Goal: Task Accomplishment & Management: Complete application form

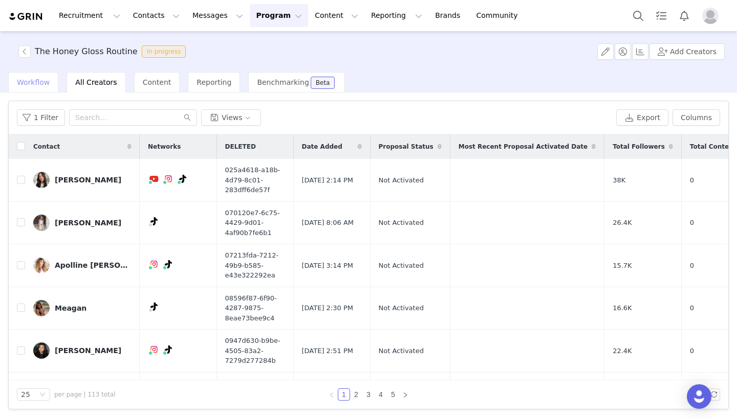
click at [32, 89] on div "Workflow" at bounding box center [33, 82] width 50 height 20
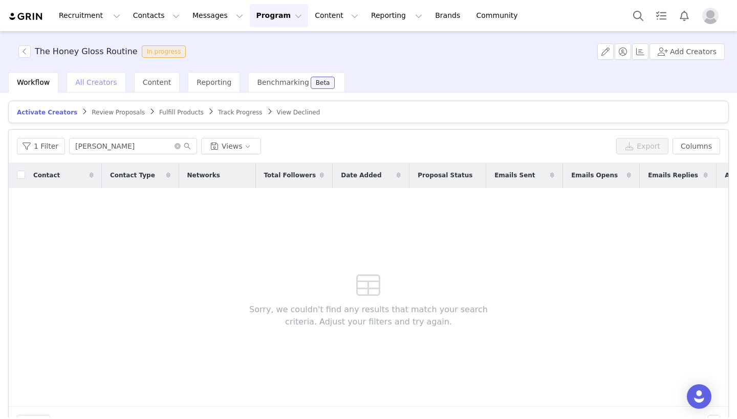
click at [99, 83] on span "All Creators" at bounding box center [95, 82] width 41 height 8
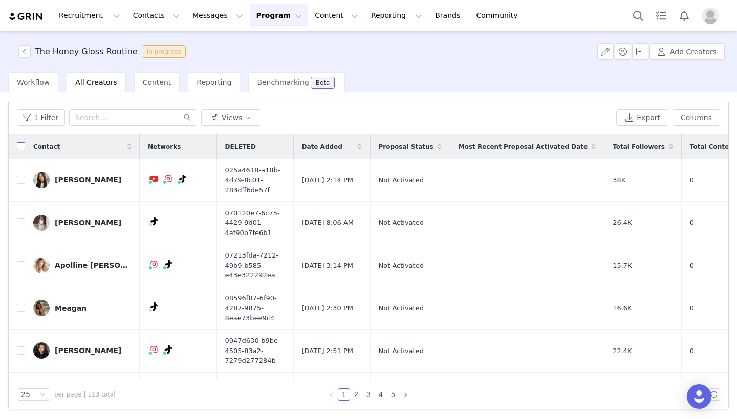
click at [21, 148] on input "checkbox" at bounding box center [21, 146] width 8 height 8
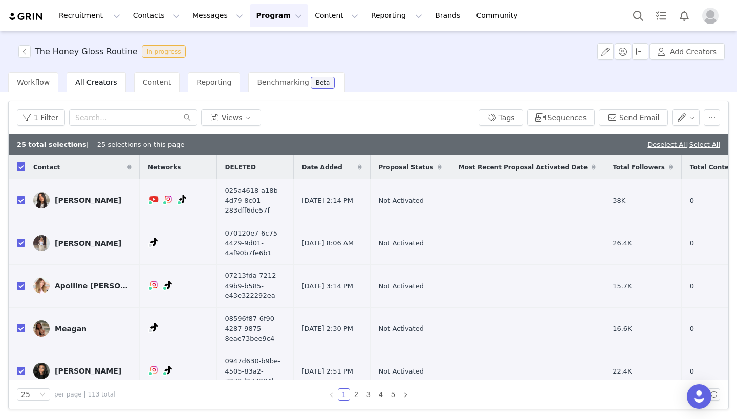
checkbox input "true"
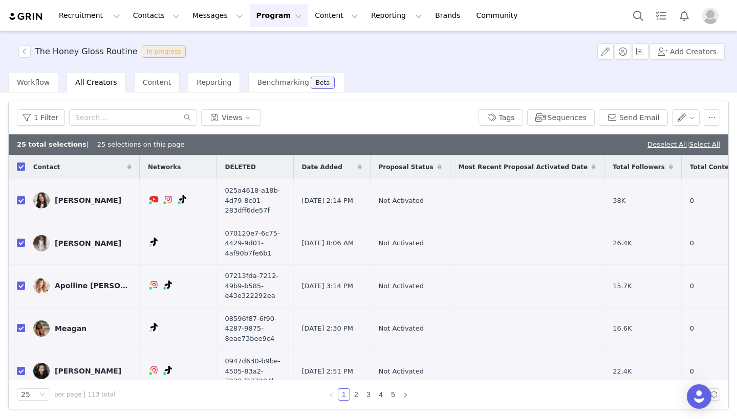
checkbox input "true"
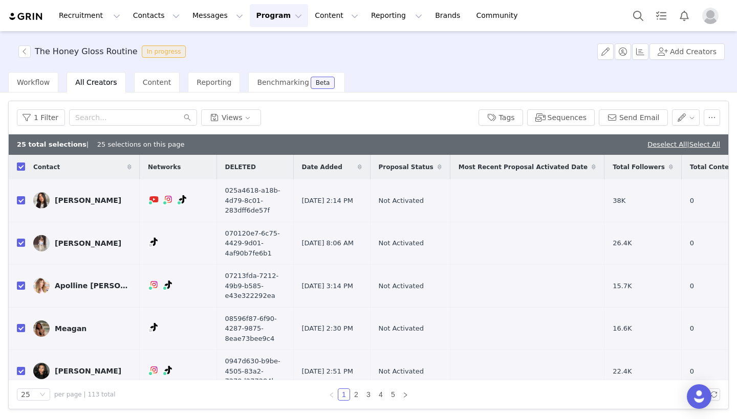
checkbox input "true"
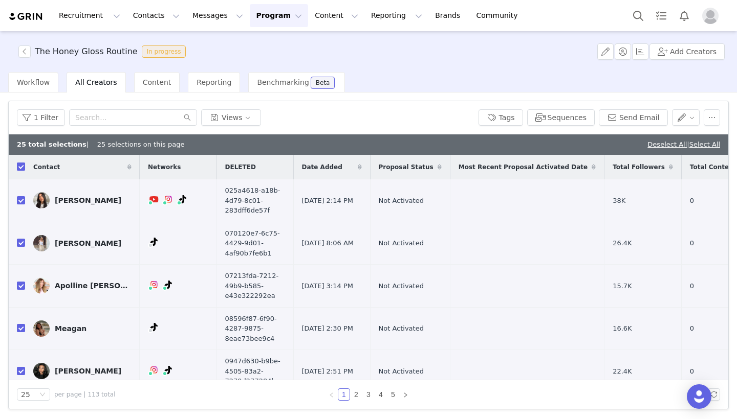
checkbox input "true"
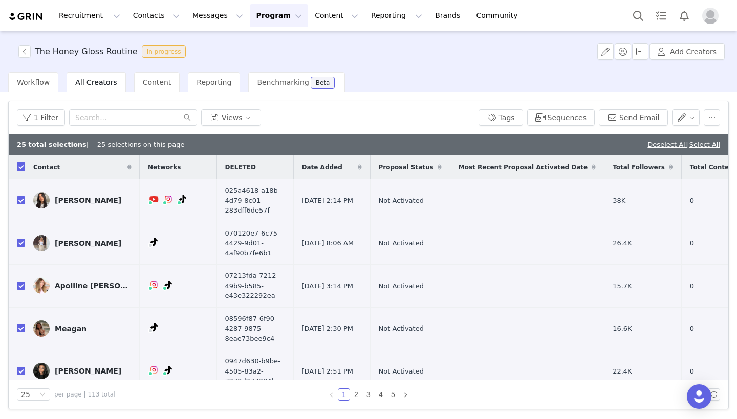
checkbox input "true"
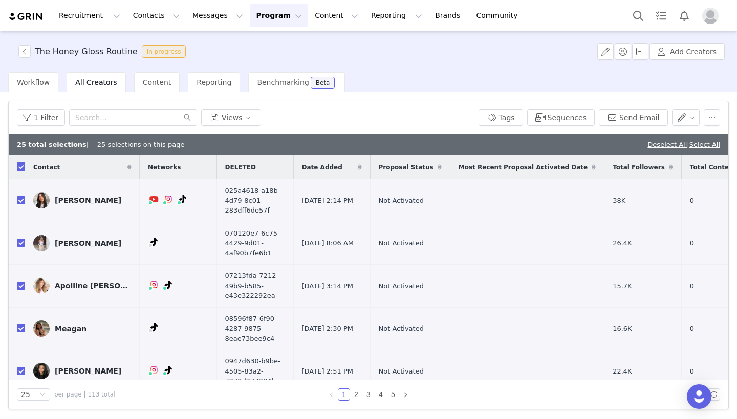
checkbox input "true"
click at [22, 173] on th at bounding box center [17, 167] width 16 height 25
click at [18, 168] on input "checkbox" at bounding box center [21, 167] width 8 height 8
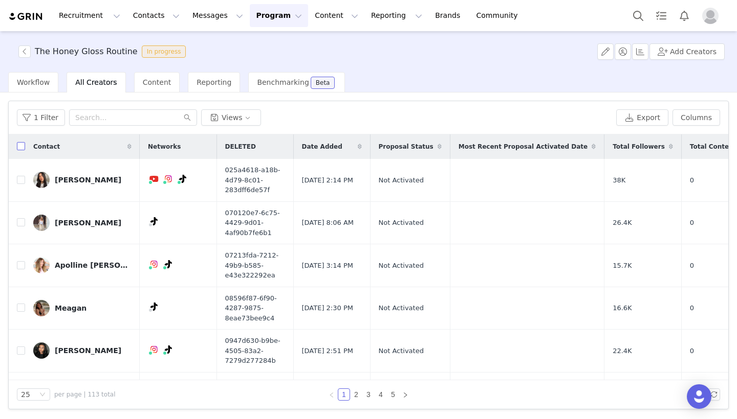
checkbox input "false"
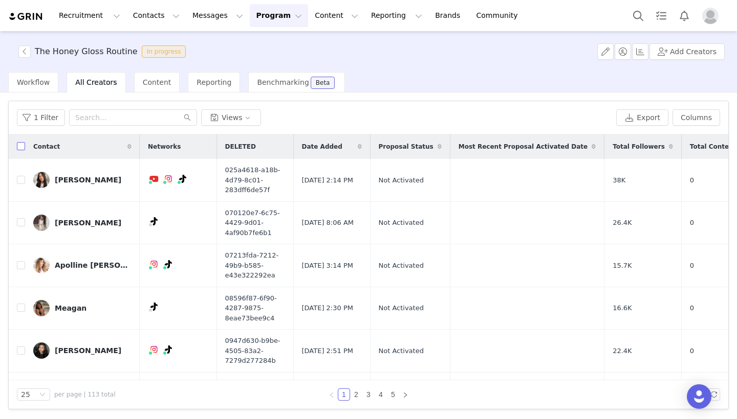
checkbox input "false"
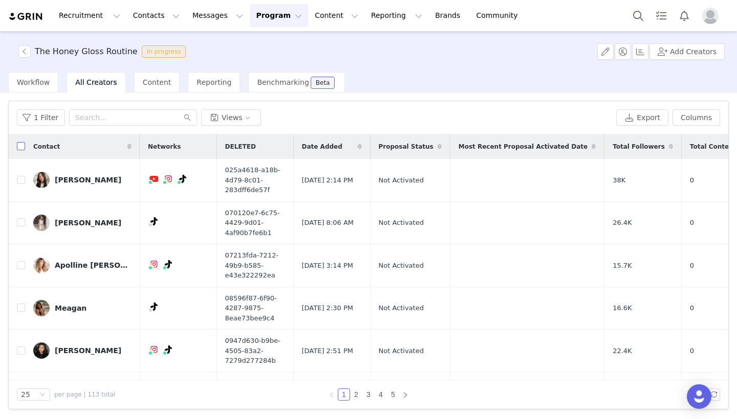
checkbox input "false"
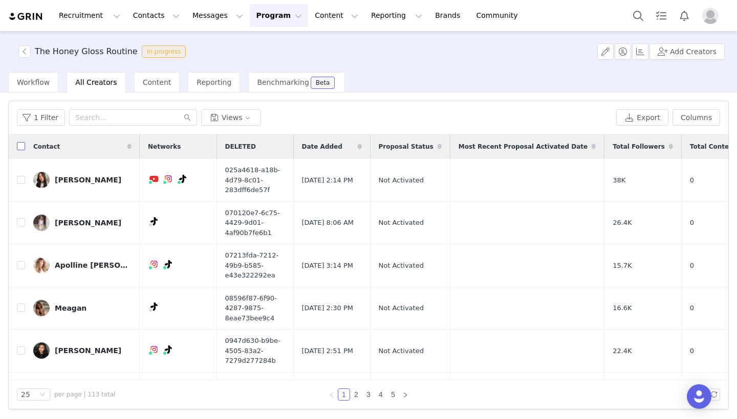
checkbox input "false"
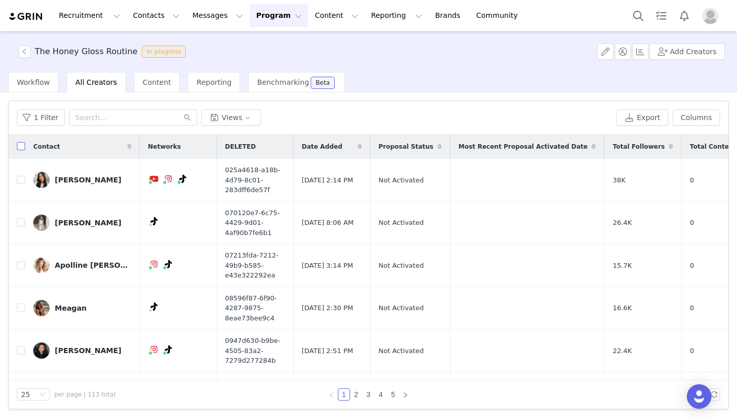
checkbox input "false"
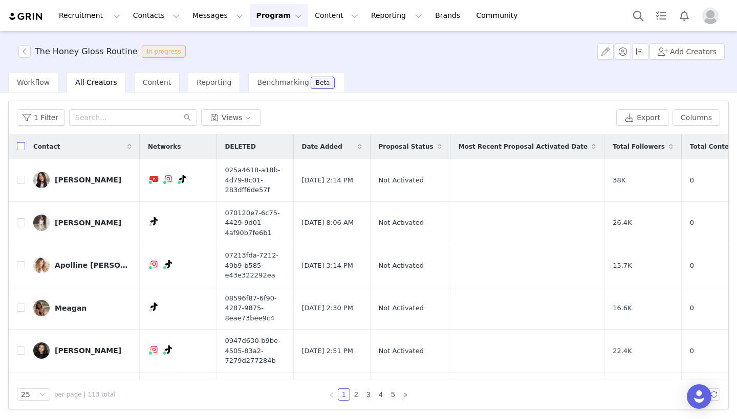
checkbox input "false"
click at [40, 406] on div "25 per page | 113 total 1 2 3 4 5" at bounding box center [368, 395] width 719 height 29
click at [41, 389] on div "25" at bounding box center [33, 395] width 33 height 12
click at [38, 375] on li "100" at bounding box center [33, 376] width 33 height 16
click at [672, 53] on button "Add Creators" at bounding box center [686, 51] width 75 height 16
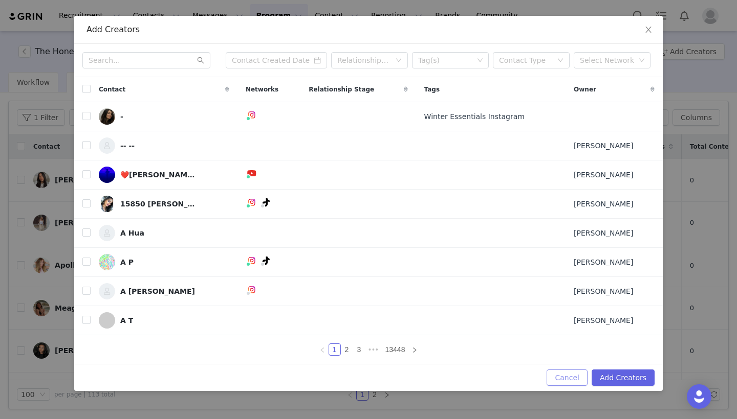
click at [574, 377] on button "Cancel" at bounding box center [566, 378] width 40 height 16
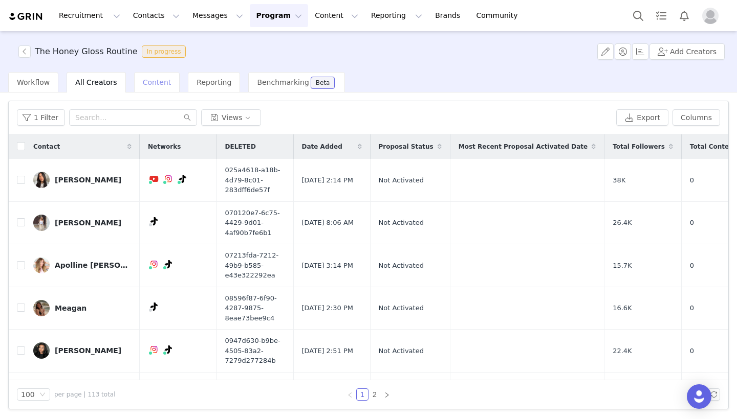
click at [148, 92] on div "Content" at bounding box center [157, 82] width 46 height 20
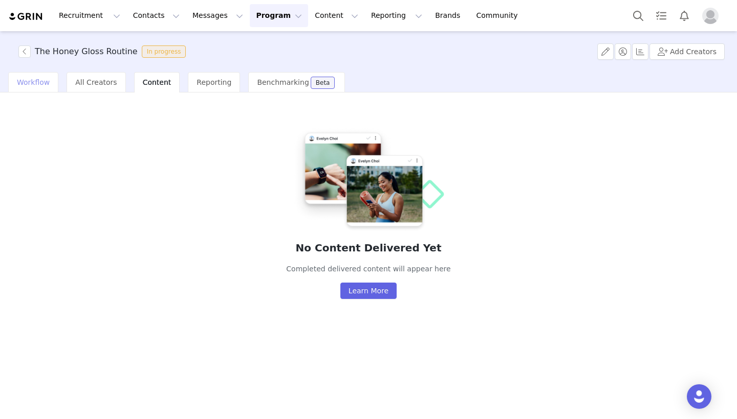
click at [51, 82] on div "Workflow" at bounding box center [33, 82] width 50 height 20
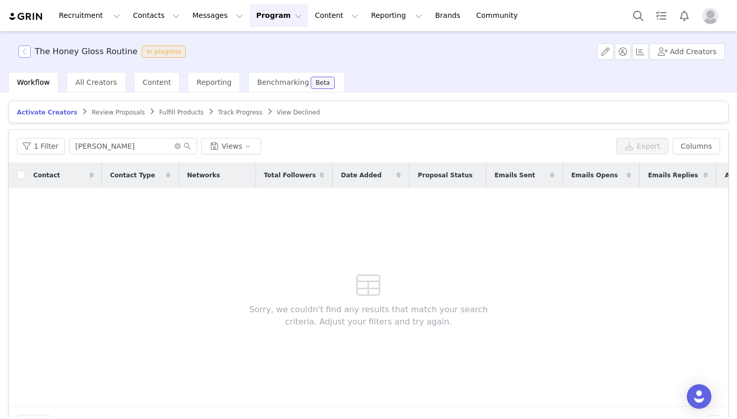
click at [21, 53] on button "button" at bounding box center [24, 52] width 12 height 12
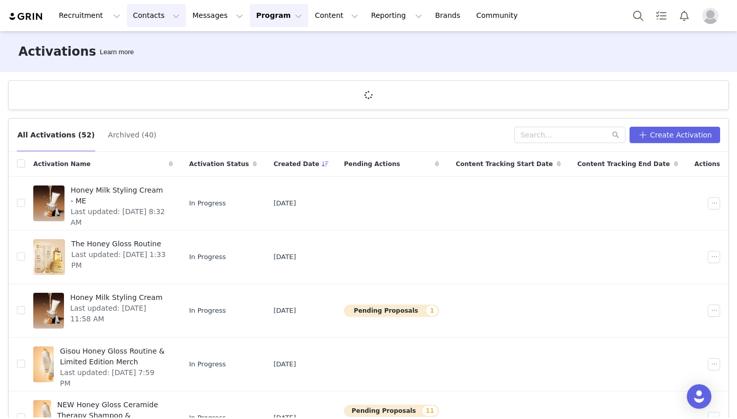
click at [166, 19] on button "Contacts Contacts" at bounding box center [156, 15] width 59 height 23
click at [155, 73] on link "Prospects" at bounding box center [160, 64] width 81 height 19
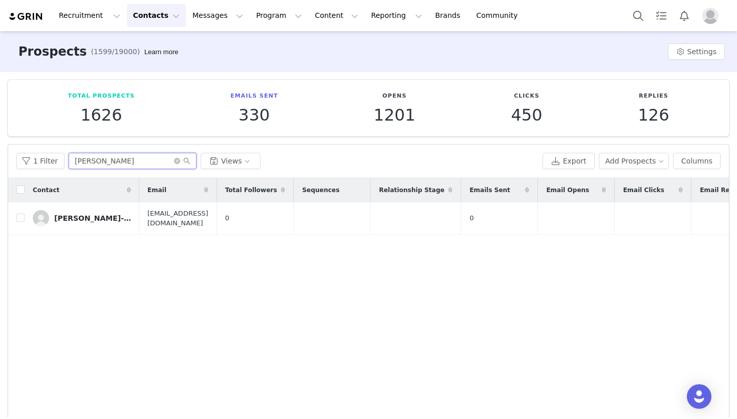
click at [171, 163] on input "joey" at bounding box center [133, 161] width 128 height 16
click at [177, 158] on icon "icon: close-circle" at bounding box center [177, 161] width 6 height 6
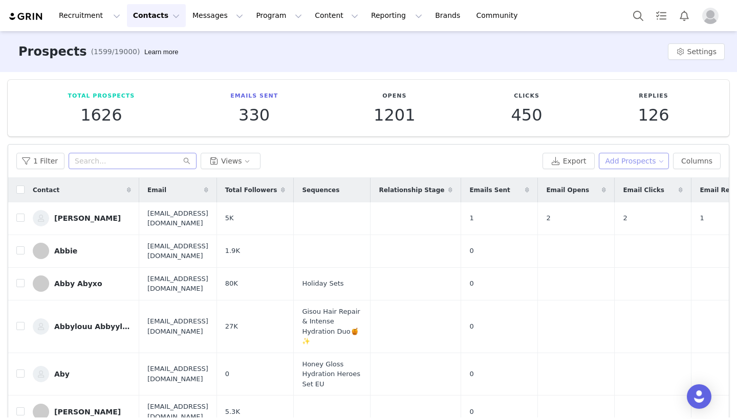
click at [625, 158] on button "Add Prospects" at bounding box center [634, 161] width 71 height 16
click at [595, 139] on div "Total Prospects 1626 Emails Sent 330 Opens 1201 Clicks 450 Replies 126 Filters …" at bounding box center [368, 265] width 737 height 387
click at [640, 164] on button "Add Prospects" at bounding box center [634, 161] width 71 height 16
click at [631, 200] on span "Import Prospects" at bounding box center [638, 197] width 60 height 11
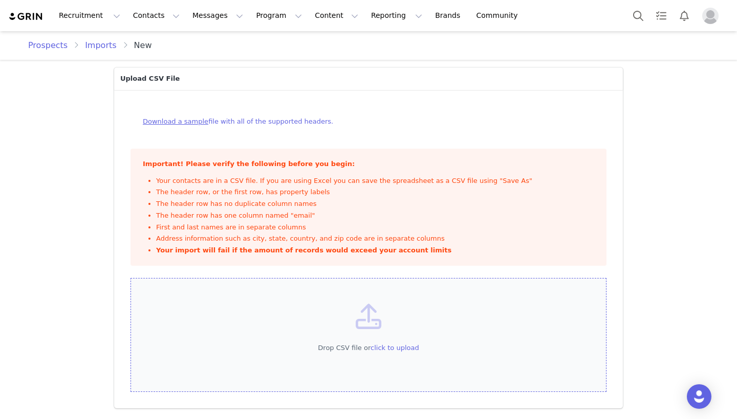
click at [359, 294] on div "Drop CSV file or click to upload" at bounding box center [368, 335] width 476 height 115
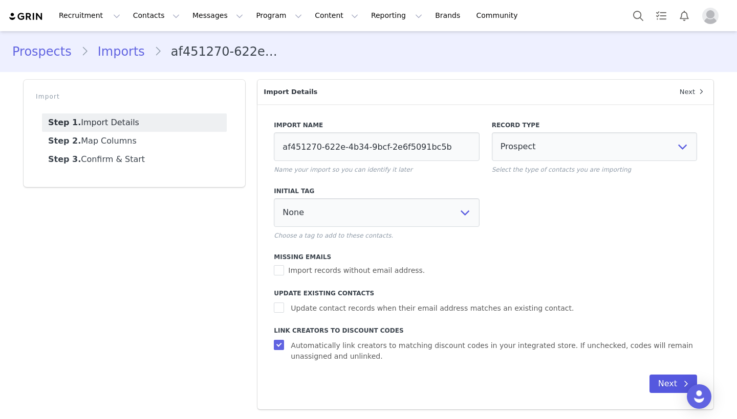
click at [663, 382] on button "Next" at bounding box center [673, 384] width 48 height 18
select select
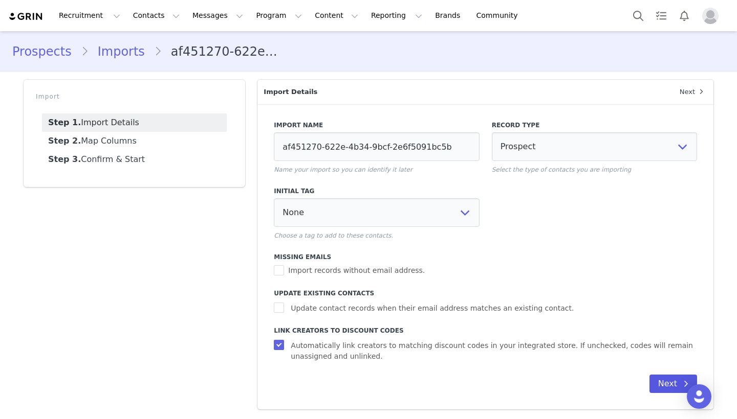
select select
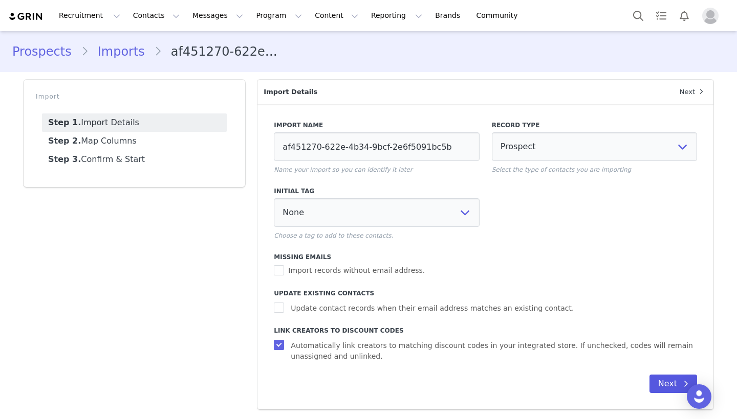
select select
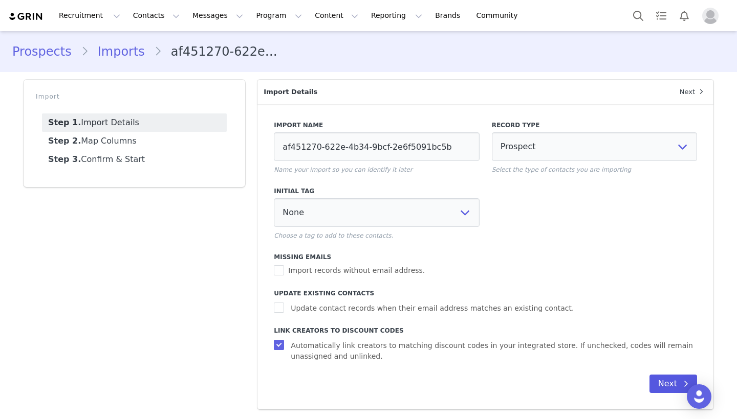
select select
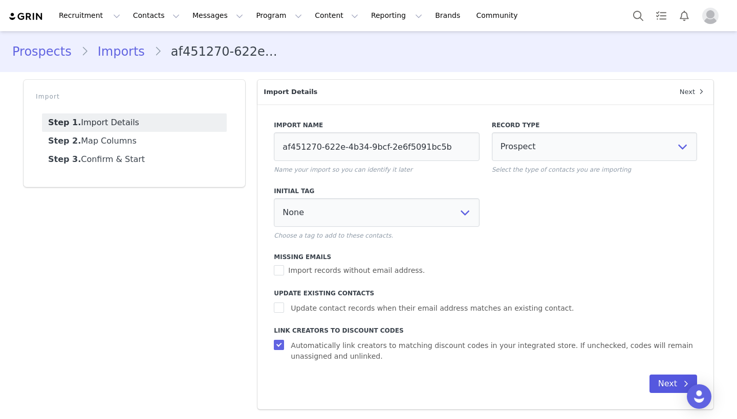
select select
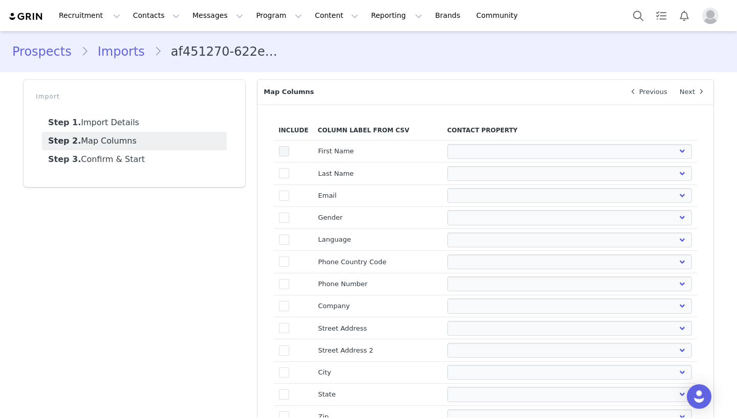
click at [283, 152] on span at bounding box center [284, 151] width 10 height 10
click at [289, 146] on input "true" at bounding box center [289, 146] width 0 height 0
select select
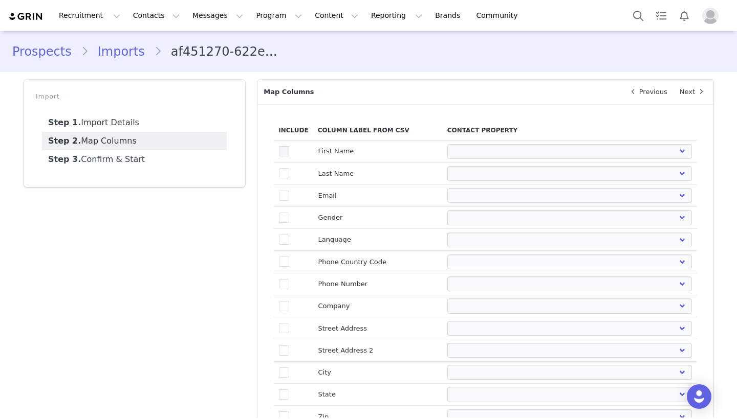
select select
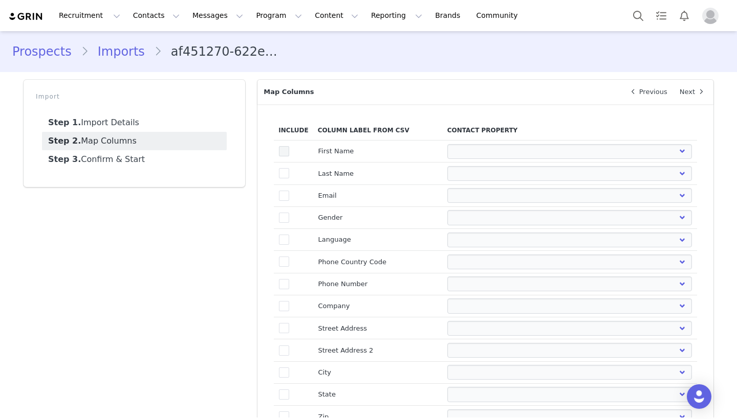
select select
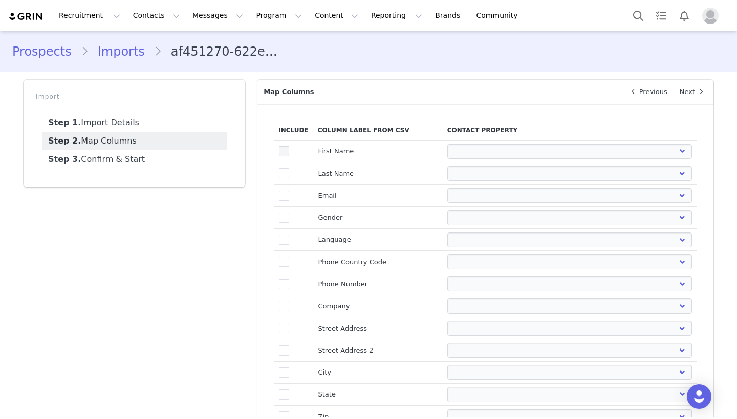
select select
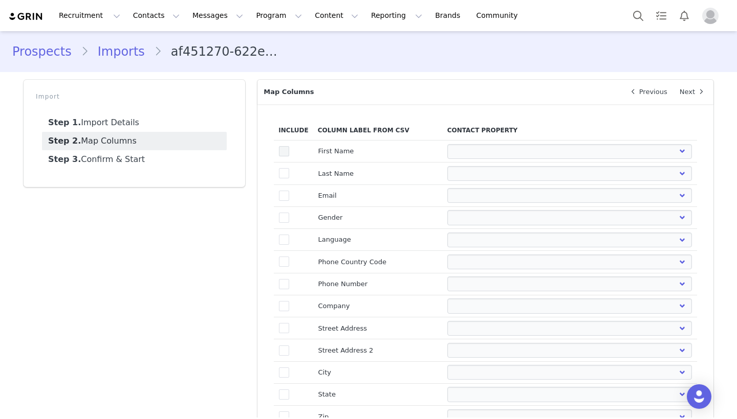
select select
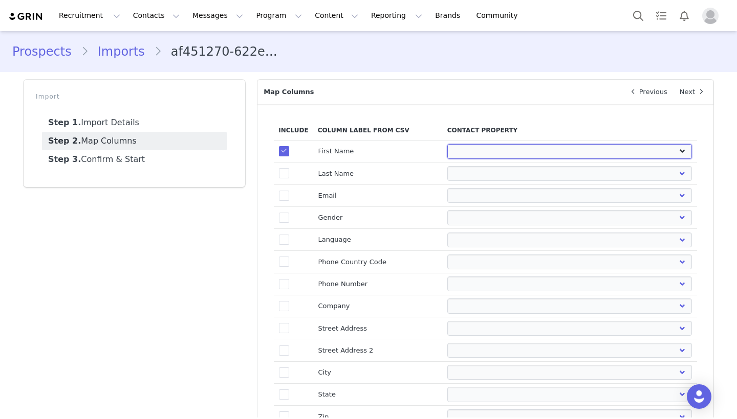
select select "first_name"
select select
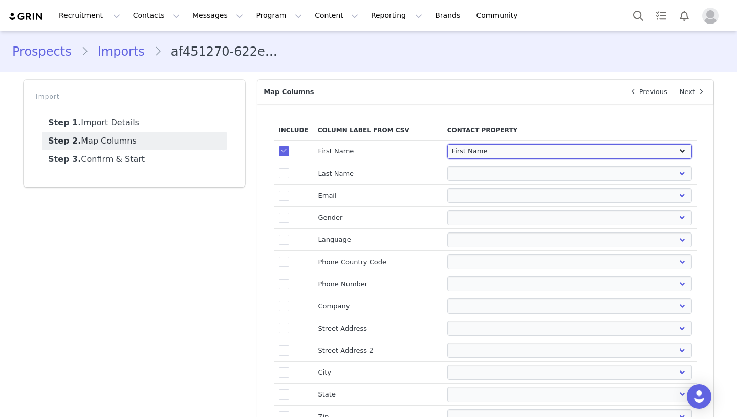
select select
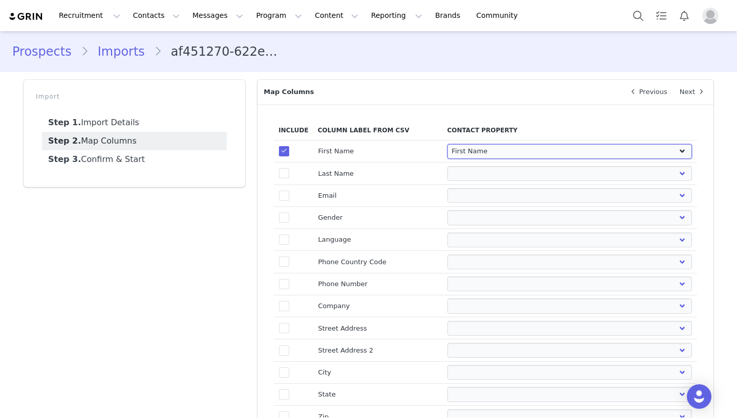
select select
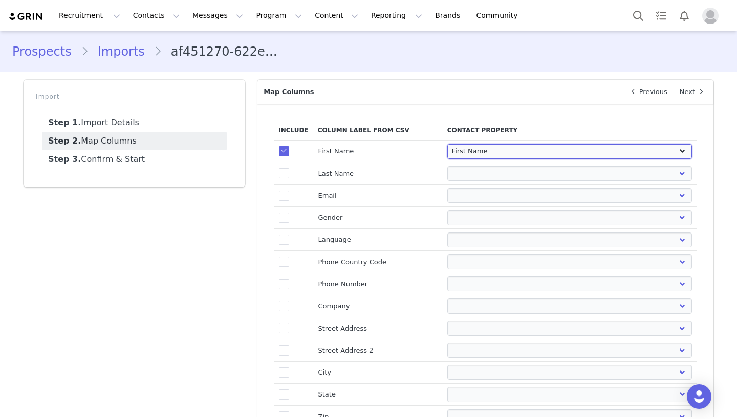
select select
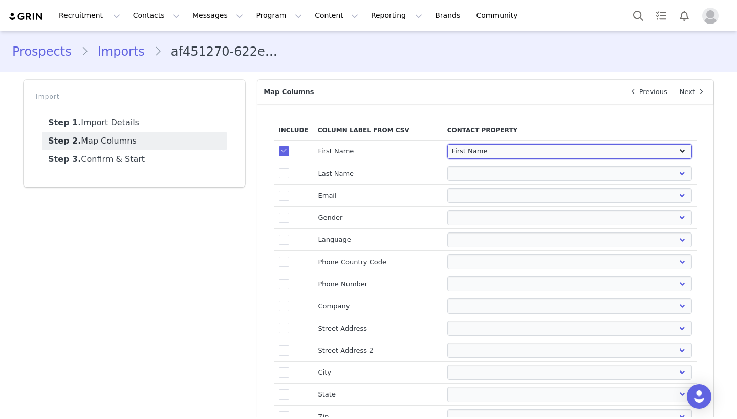
select select
click at [290, 176] on td "true" at bounding box center [293, 174] width 39 height 22
click at [285, 175] on span at bounding box center [284, 173] width 10 height 10
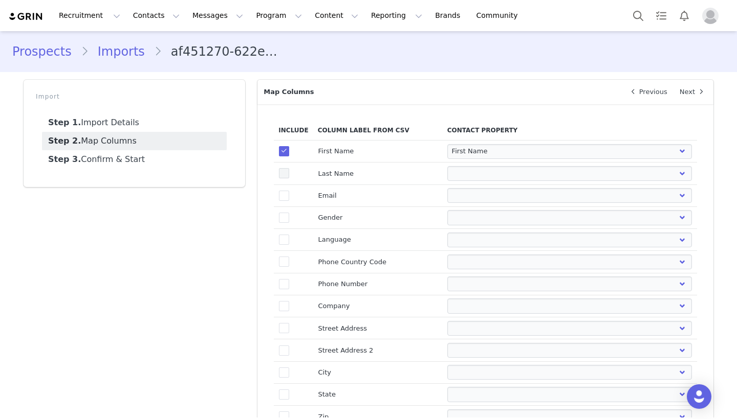
click at [289, 168] on input "true" at bounding box center [289, 168] width 0 height 0
select select
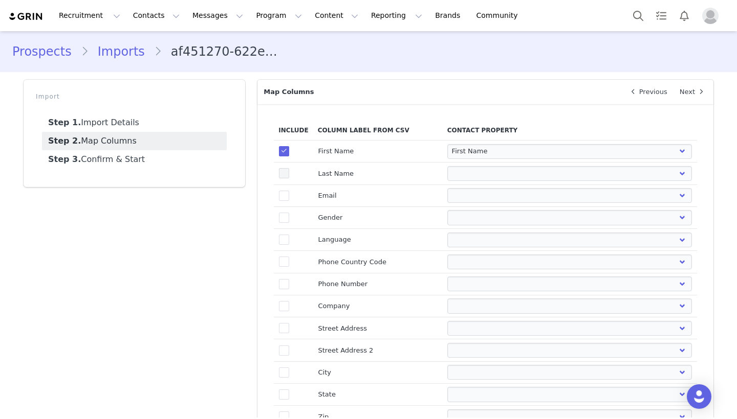
select select
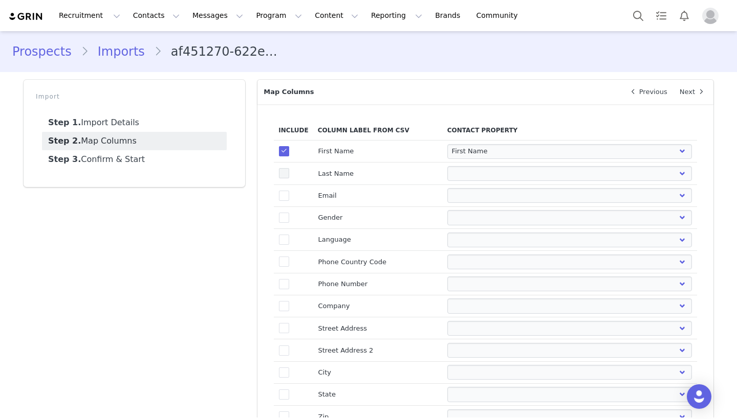
select select
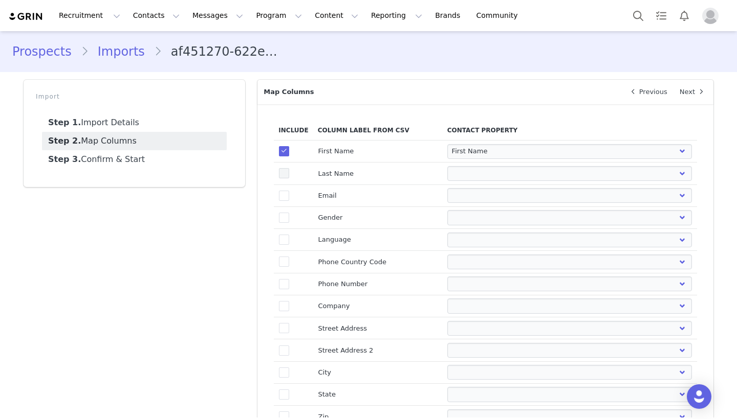
select select
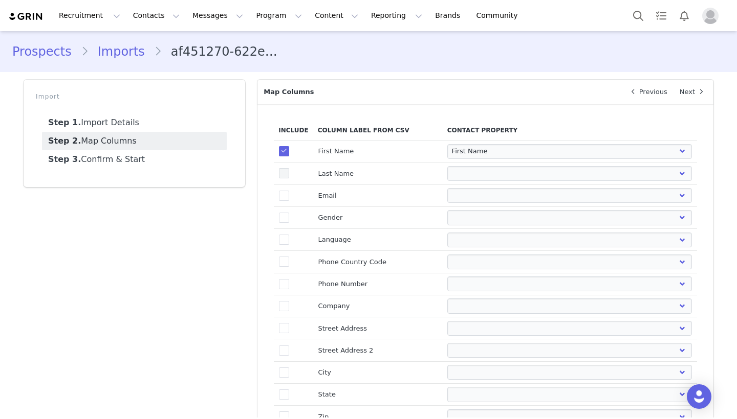
select select
select select "email"
select select
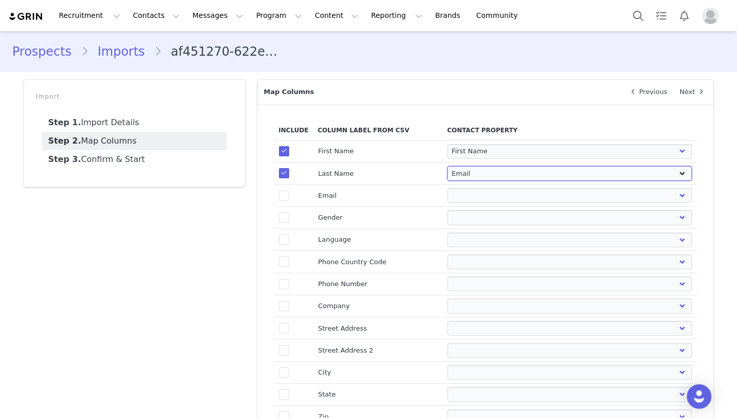
select select
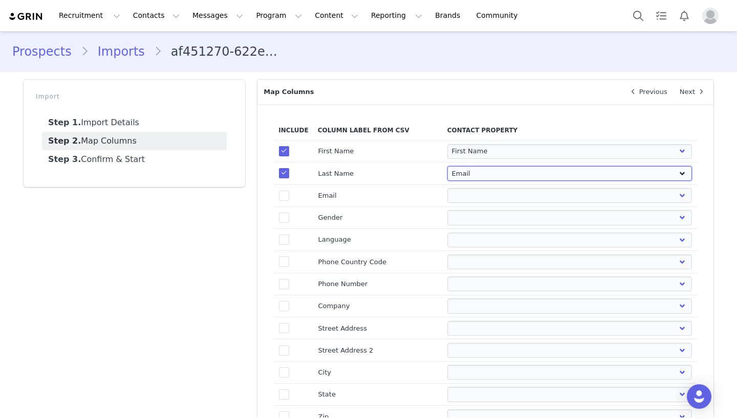
select select
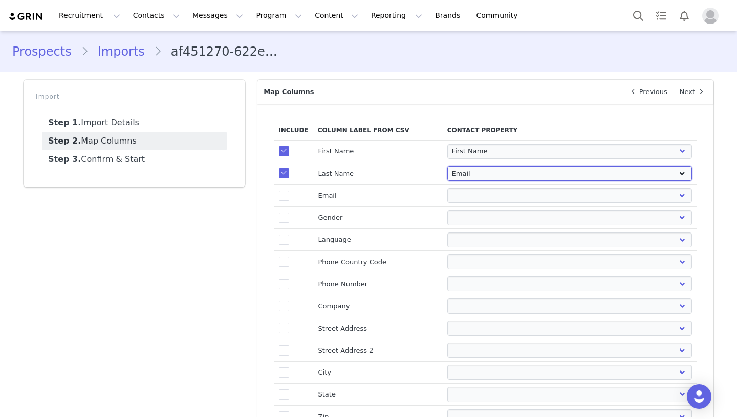
select select
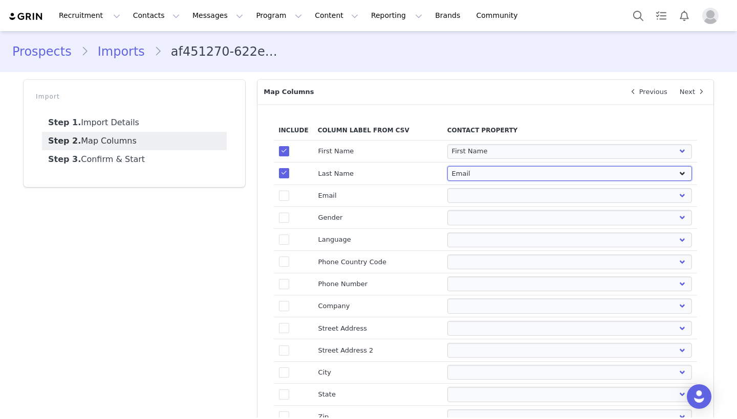
select select
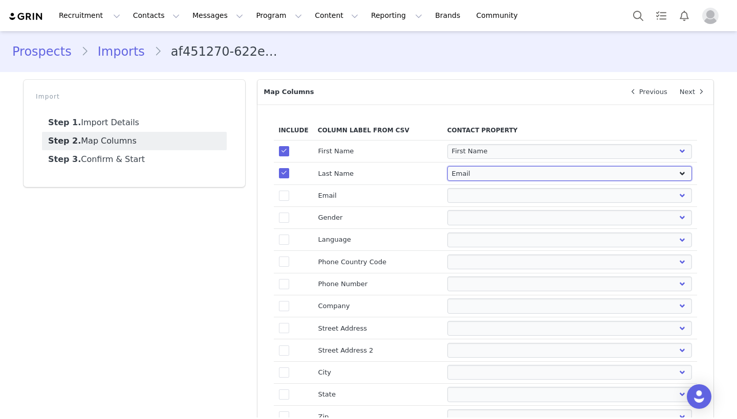
select select "last_name"
select select
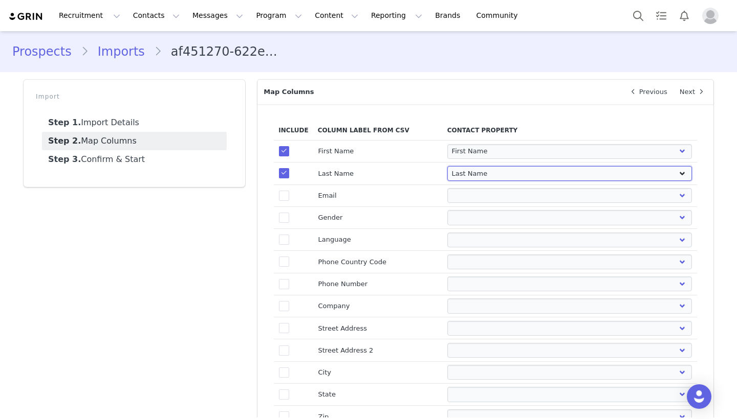
select select
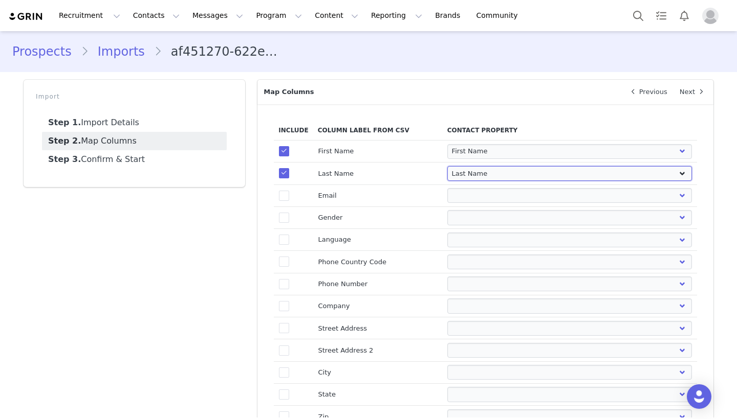
select select
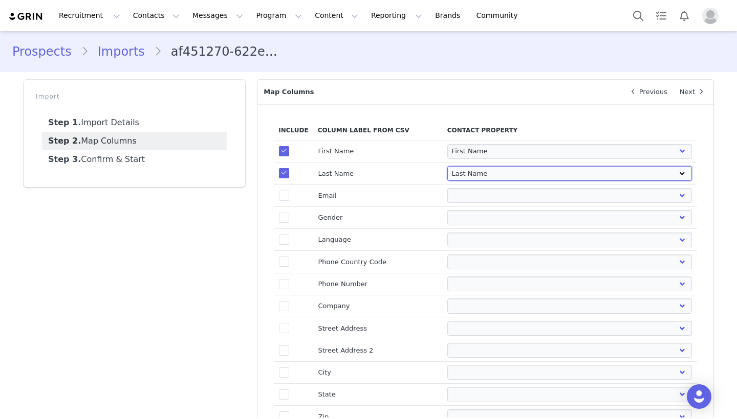
select select
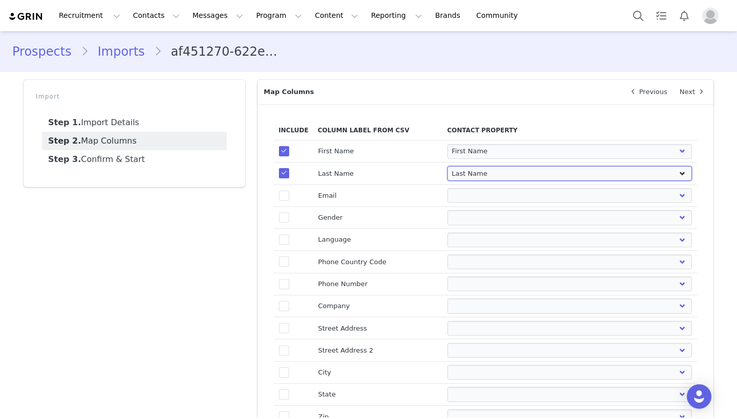
select select
click at [322, 203] on td "Email" at bounding box center [377, 196] width 129 height 22
click at [317, 196] on td "Email" at bounding box center [377, 196] width 129 height 22
click at [291, 196] on td "true" at bounding box center [293, 196] width 39 height 22
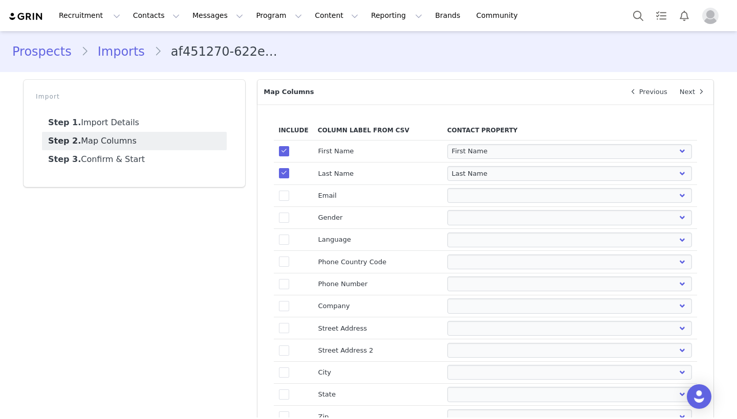
click at [264, 204] on div "Include Column Label from CSV Contact Property true First Name First Name Last …" at bounding box center [485, 400] width 456 height 592
click at [289, 199] on span at bounding box center [284, 196] width 10 height 10
click at [289, 191] on input "true" at bounding box center [289, 191] width 0 height 0
select select
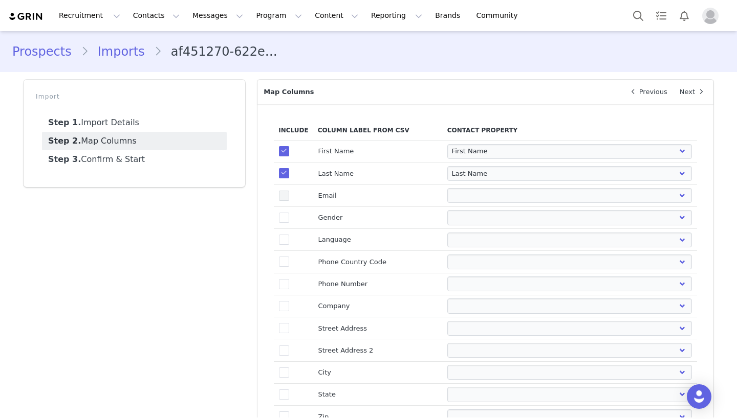
select select
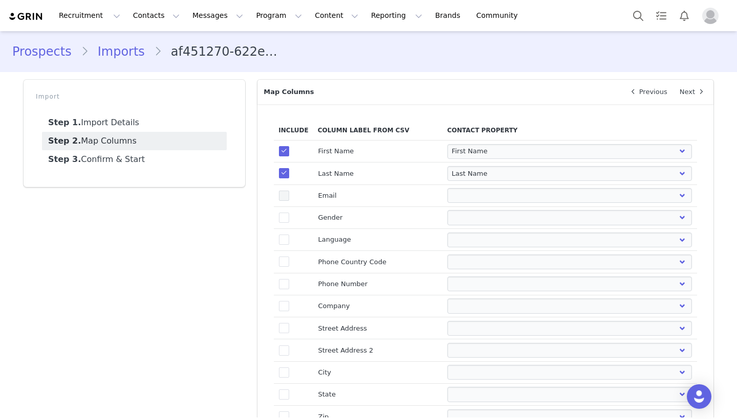
select select
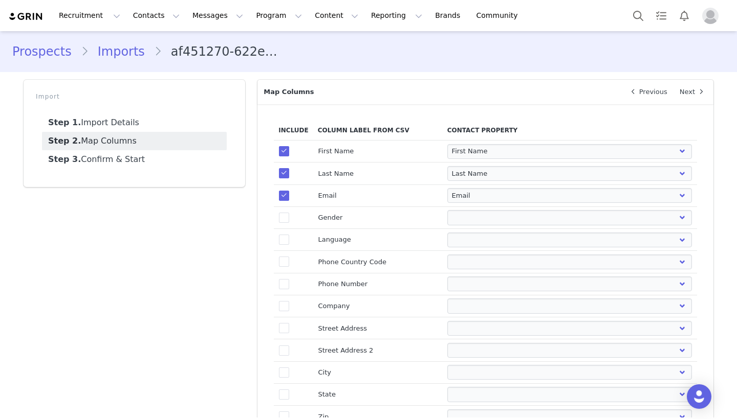
click at [278, 219] on td "true" at bounding box center [293, 218] width 39 height 22
click at [444, 220] on td "First Name Last Name Email PayPal Email Gender Language Phone Country Code Phon…" at bounding box center [570, 218] width 254 height 22
click at [286, 214] on span at bounding box center [284, 218] width 10 height 10
click at [289, 213] on input "true" at bounding box center [289, 213] width 0 height 0
click at [286, 214] on span at bounding box center [284, 218] width 10 height 10
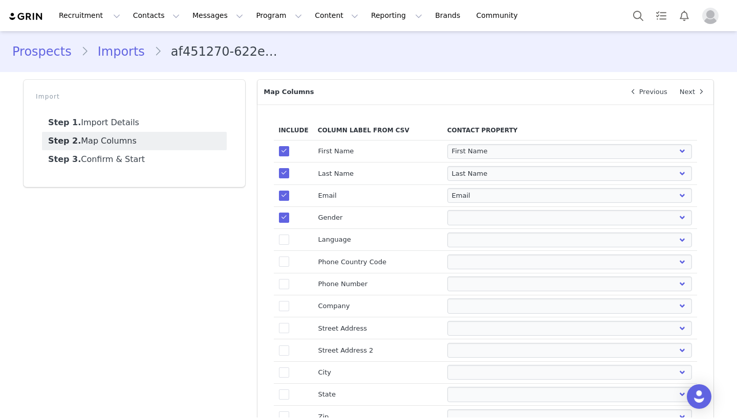
click at [289, 213] on input "true" at bounding box center [289, 213] width 0 height 0
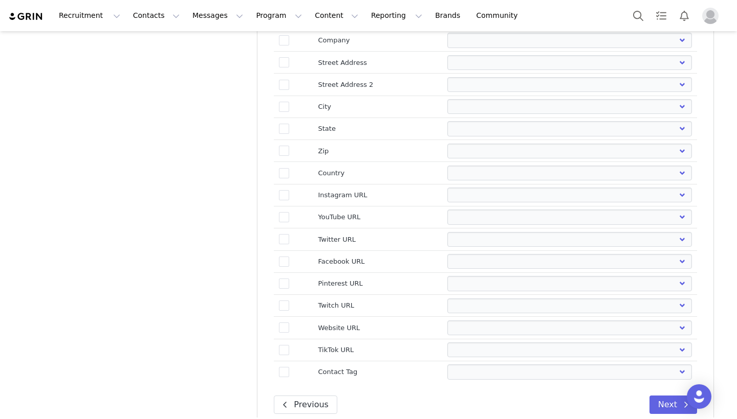
scroll to position [276, 0]
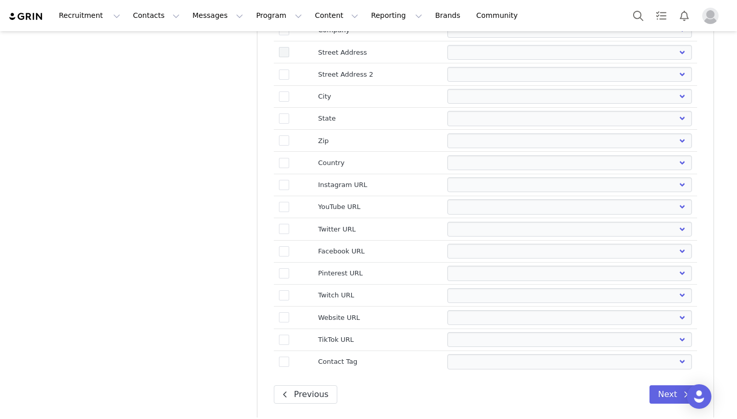
click at [283, 51] on span at bounding box center [284, 52] width 10 height 10
click at [289, 47] on input "true" at bounding box center [289, 47] width 0 height 0
click at [293, 341] on td "true" at bounding box center [293, 340] width 39 height 22
click at [284, 340] on span at bounding box center [284, 340] width 10 height 10
click at [289, 335] on input "true" at bounding box center [289, 335] width 0 height 0
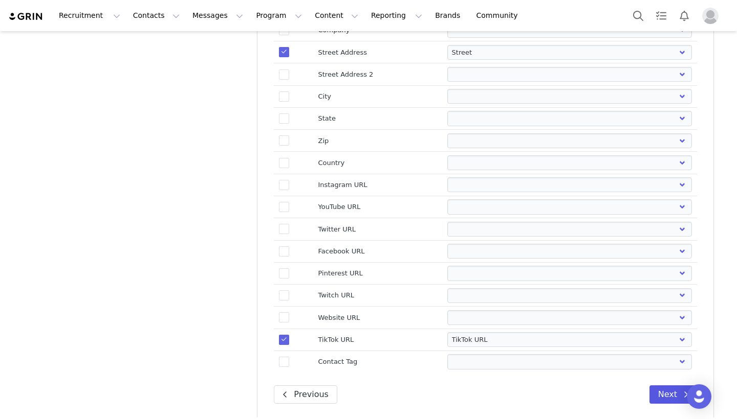
click at [664, 396] on button "Next" at bounding box center [673, 395] width 48 height 18
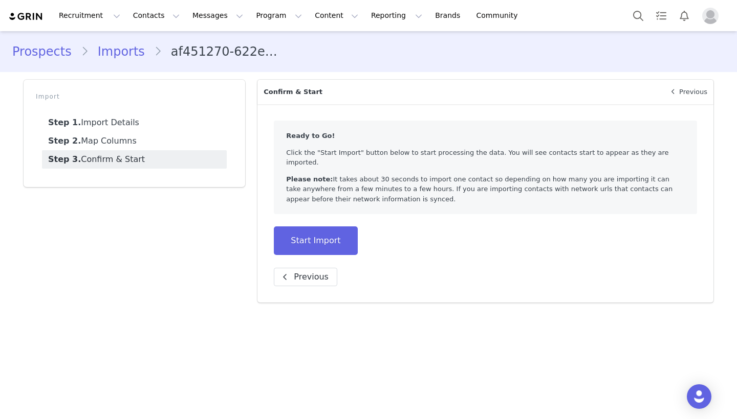
scroll to position [0, 0]
click at [309, 227] on button "Start Import" at bounding box center [315, 241] width 83 height 29
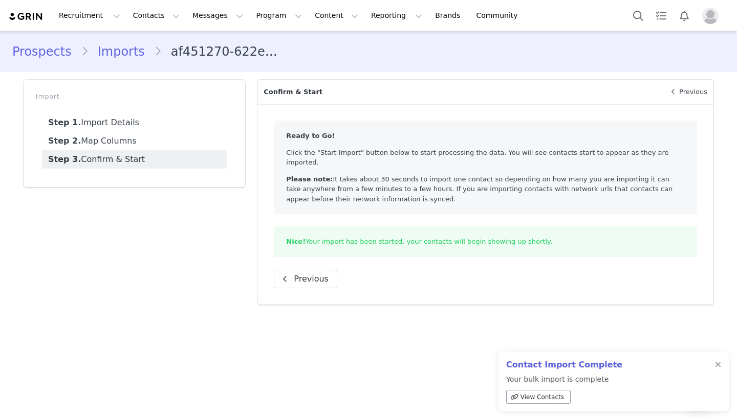
click at [546, 400] on span "View Contacts" at bounding box center [541, 397] width 43 height 9
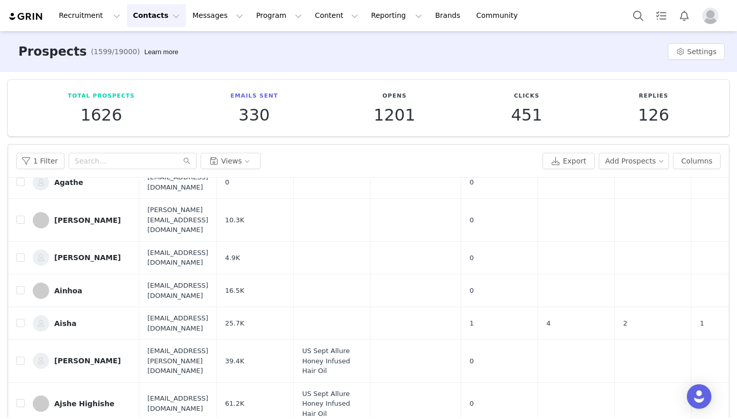
scroll to position [427, 0]
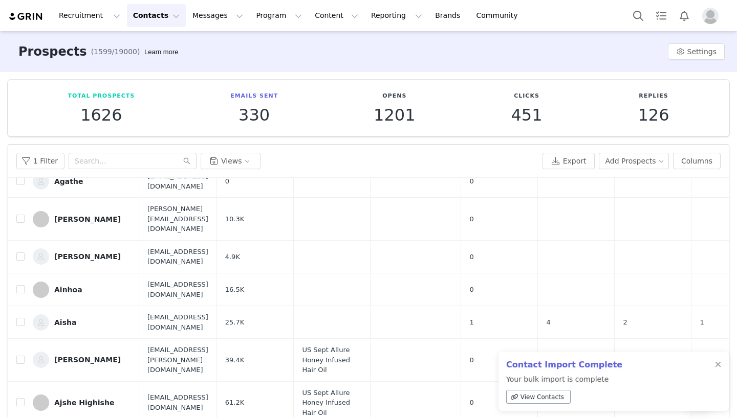
click at [536, 400] on span "View Contacts" at bounding box center [541, 397] width 43 height 9
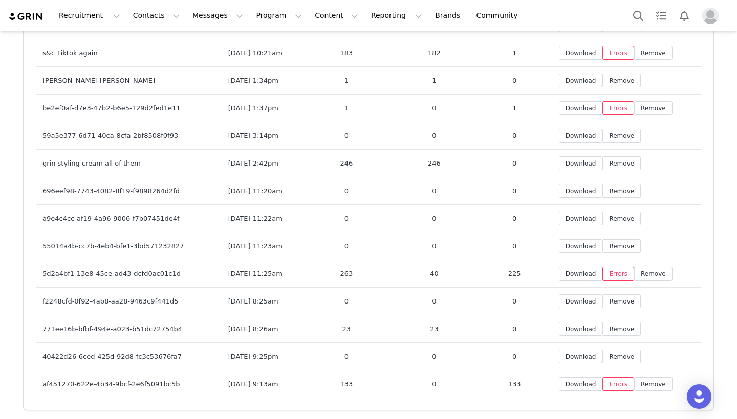
scroll to position [7062, 0]
click at [620, 387] on button "Errors" at bounding box center [618, 385] width 32 height 14
click at [260, 383] on td "Sep 2, 2025 at 9:13am" at bounding box center [262, 385] width 80 height 28
click at [646, 388] on button "Remove" at bounding box center [653, 385] width 38 height 14
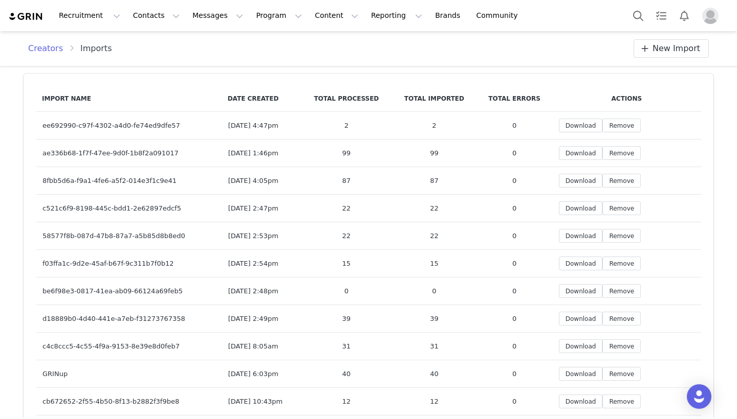
scroll to position [0, 0]
click at [665, 47] on span "New Import" at bounding box center [676, 48] width 48 height 12
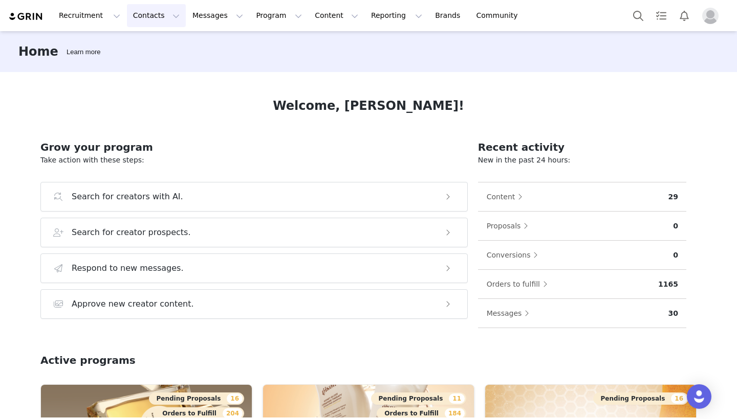
click at [161, 17] on button "Contacts Contacts" at bounding box center [156, 15] width 59 height 23
click at [169, 65] on div "Prospects" at bounding box center [160, 64] width 69 height 11
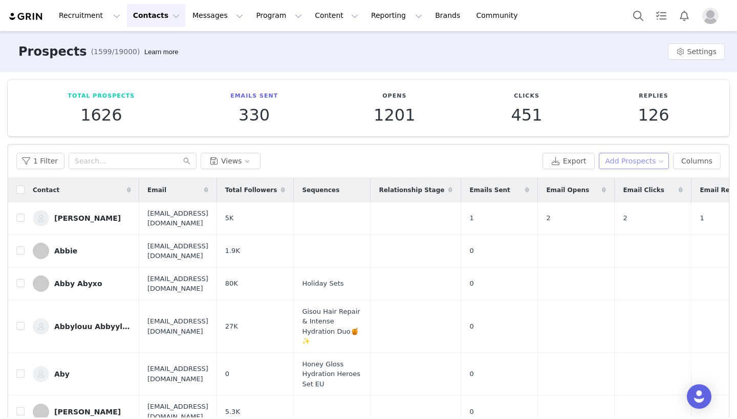
click at [642, 160] on button "Add Prospects" at bounding box center [634, 161] width 71 height 16
click at [648, 185] on span "Add a Prospect" at bounding box center [635, 180] width 54 height 11
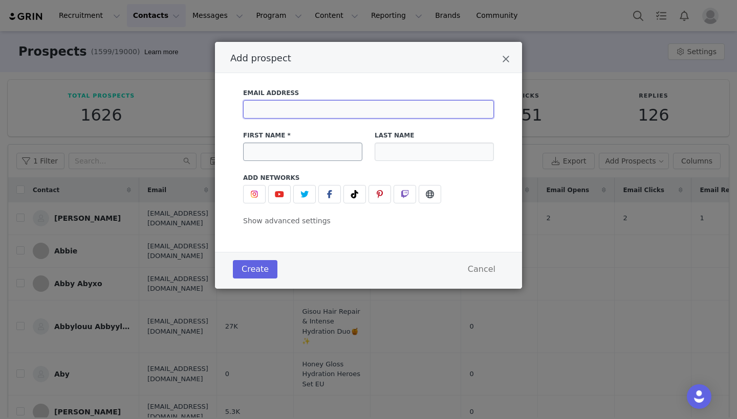
paste input "njacreative@gmail.com"
type input "njacreative@gmail.com"
click at [306, 152] on input "Add prospect" at bounding box center [302, 152] width 119 height 18
paste input "Monica"
type input "Monica"
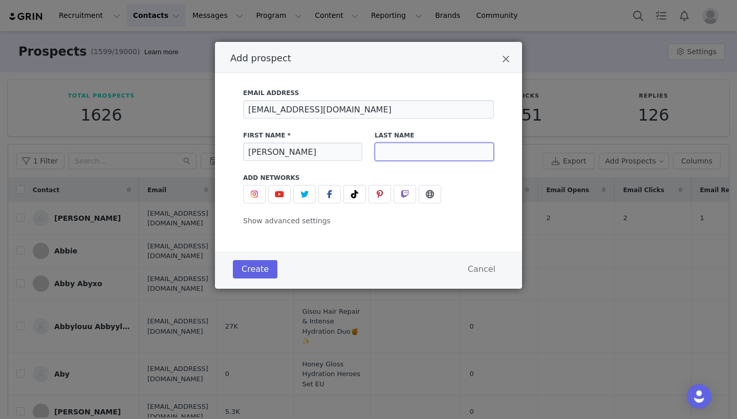
paste input "Nugent"
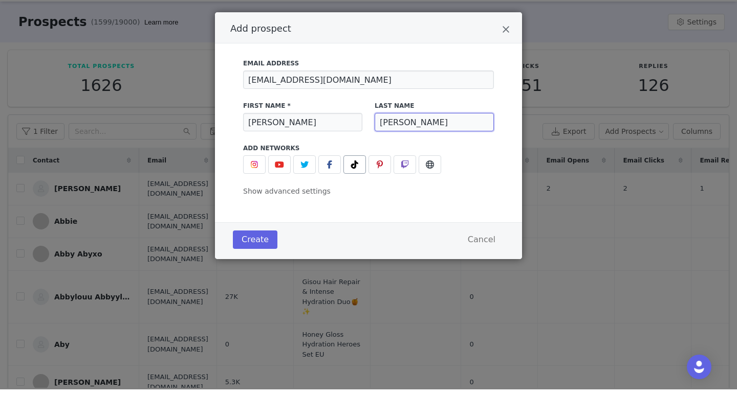
type input "Nugent"
click at [357, 190] on icon "Add prospect" at bounding box center [354, 194] width 7 height 8
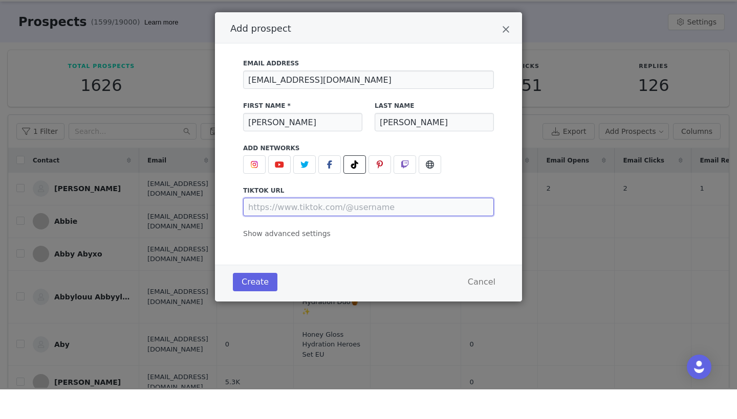
click at [351, 228] on input "Add prospect" at bounding box center [368, 237] width 251 height 18
click at [421, 228] on input "Add prospect" at bounding box center [368, 237] width 251 height 18
paste input "https://www.tiktok.com/@nicajabarientos"
type input "https://www.tiktok.com/@nicajabarientos"
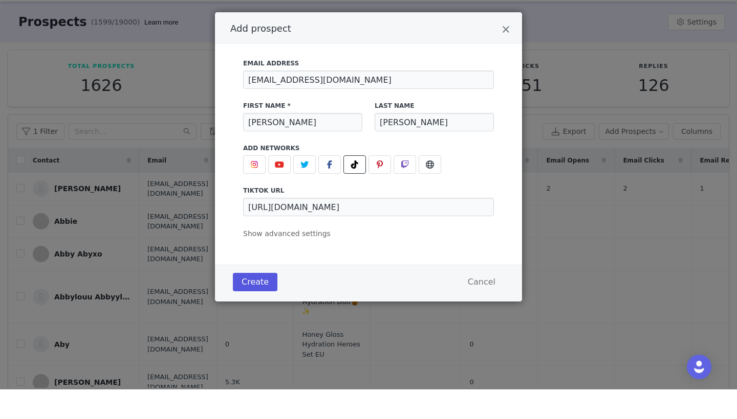
click at [269, 303] on button "Create" at bounding box center [255, 312] width 45 height 18
click at [267, 303] on button "Create" at bounding box center [255, 312] width 45 height 18
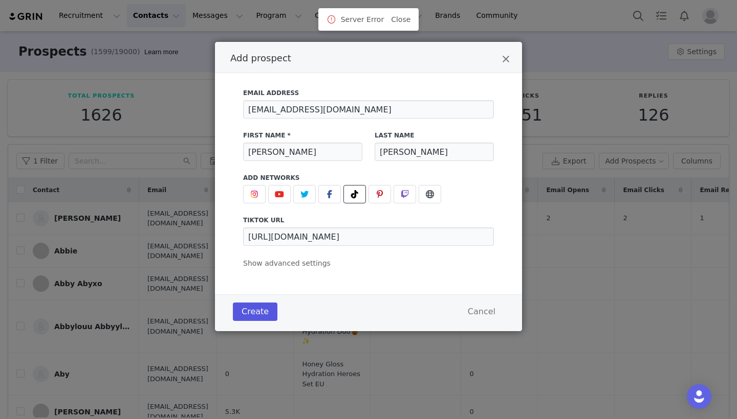
click at [259, 310] on button "Create" at bounding box center [255, 312] width 45 height 18
click at [410, 50] on div "Server Error Close" at bounding box center [368, 50] width 101 height 23
click at [401, 47] on link "Close" at bounding box center [400, 50] width 19 height 8
click at [406, 9] on div "Server Error Close" at bounding box center [368, 19] width 101 height 23
click at [402, 18] on link "Close" at bounding box center [400, 19] width 19 height 8
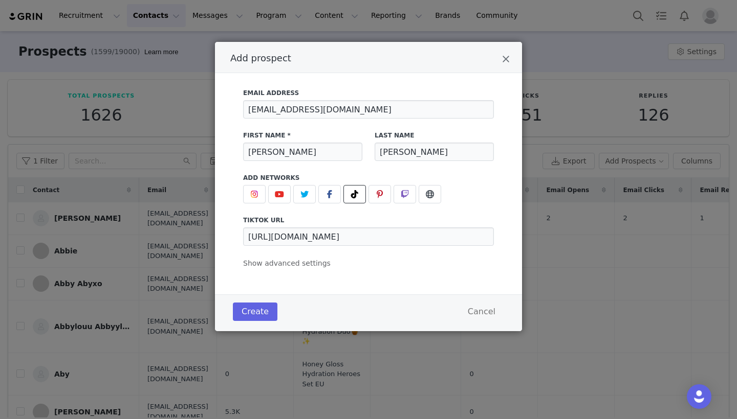
click at [516, 59] on div "Add prospect" at bounding box center [368, 57] width 307 height 31
click at [511, 59] on div "Add prospect" at bounding box center [368, 57] width 307 height 31
click at [502, 59] on icon "Close" at bounding box center [506, 59] width 8 height 10
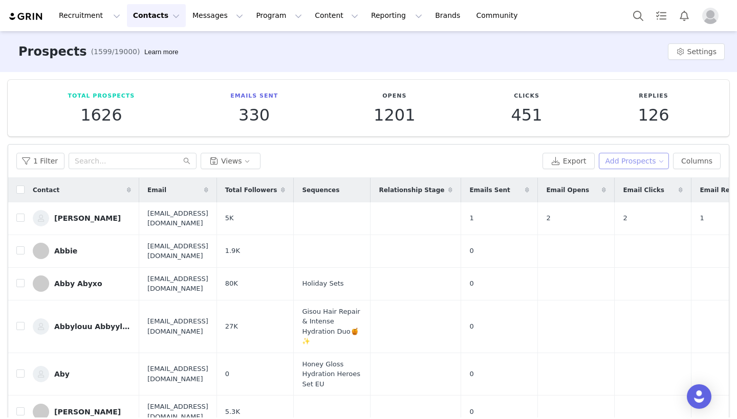
click at [637, 161] on button "Add Prospects" at bounding box center [634, 161] width 71 height 16
click at [645, 174] on li "Add a Prospect" at bounding box center [631, 181] width 85 height 16
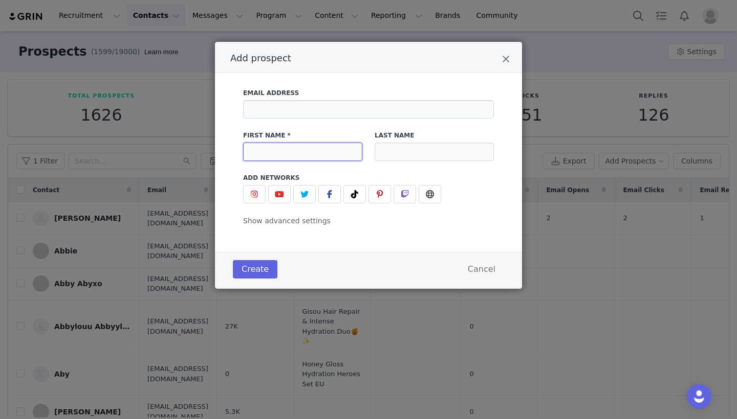
click at [260, 157] on input "Add prospect" at bounding box center [302, 152] width 119 height 18
paste input "Audrey"
type input "Audrey"
click at [454, 150] on input "Add prospect" at bounding box center [433, 152] width 119 height 18
paste input "Nugent"
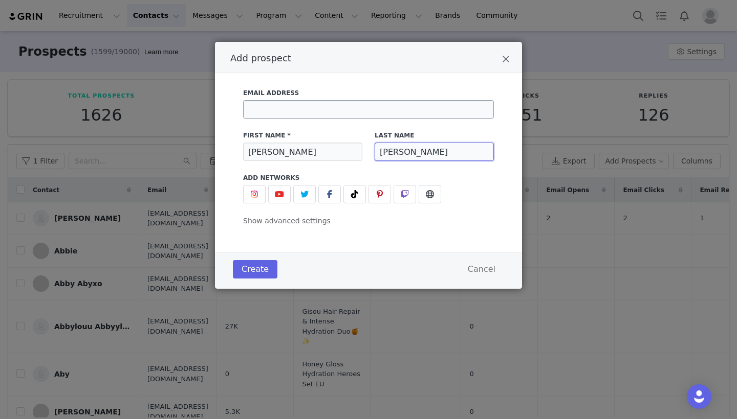
type input "Nugent"
click at [343, 118] on input "Add prospect" at bounding box center [368, 109] width 251 height 18
click at [258, 114] on input "Add prospect" at bounding box center [368, 109] width 251 height 18
paste input "audreyynugent@hotmail.com"
type input "audreyynugent@hotmail.com"
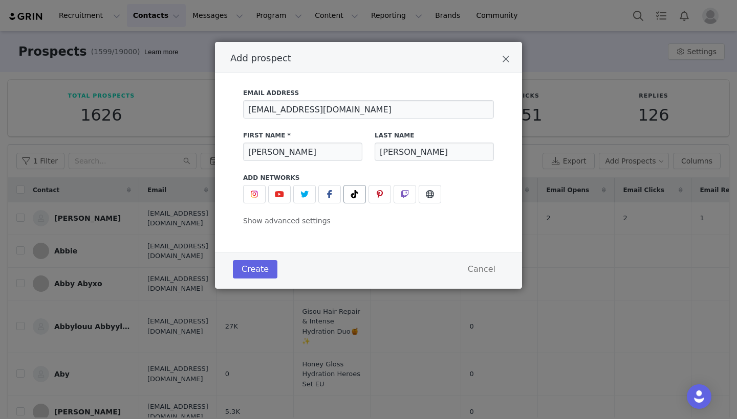
click at [360, 194] on span "Add prospect" at bounding box center [354, 194] width 12 height 12
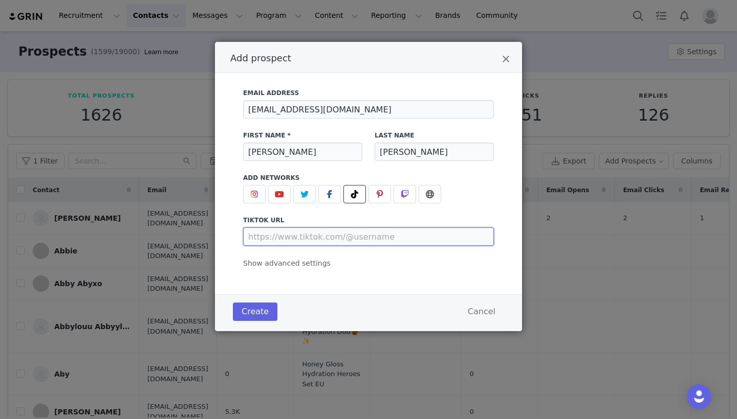
click at [346, 235] on input "Add prospect" at bounding box center [368, 237] width 251 height 18
paste input "https://www.tiktok.com/@audreynugent"
type input "https://www.tiktok.com/@audreynugent"
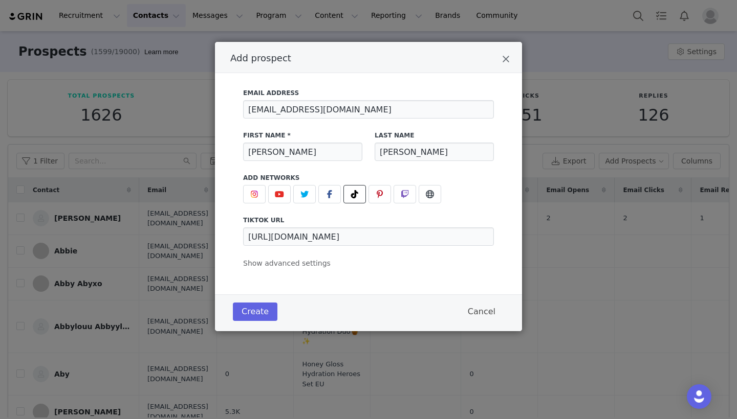
click at [486, 313] on button "Cancel" at bounding box center [481, 312] width 45 height 18
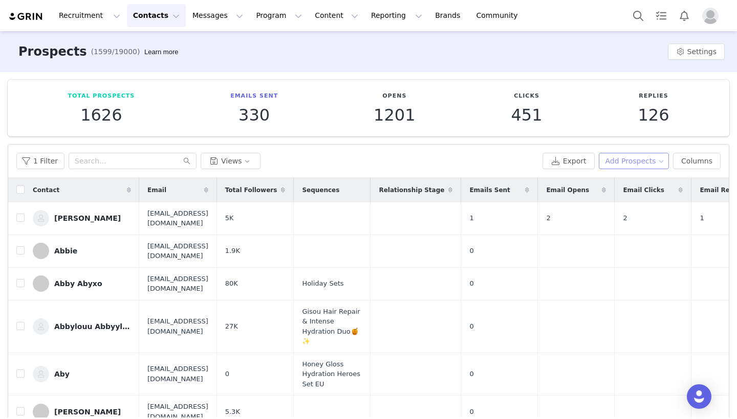
click at [632, 157] on button "Add Prospects" at bounding box center [634, 161] width 71 height 16
click at [637, 173] on li "Add a Prospect" at bounding box center [631, 181] width 85 height 16
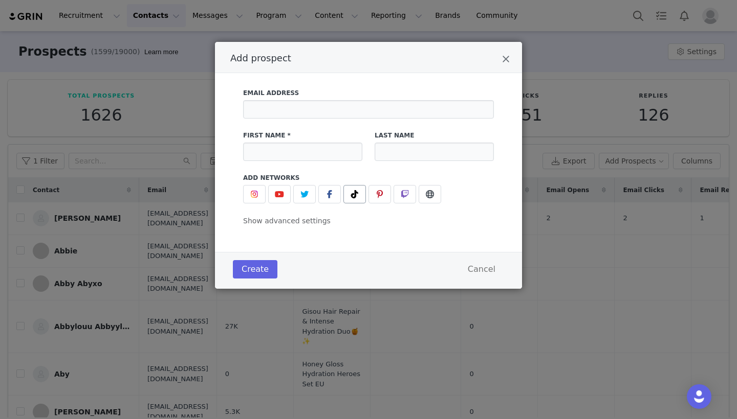
click at [360, 199] on button "Add prospect" at bounding box center [354, 194] width 23 height 18
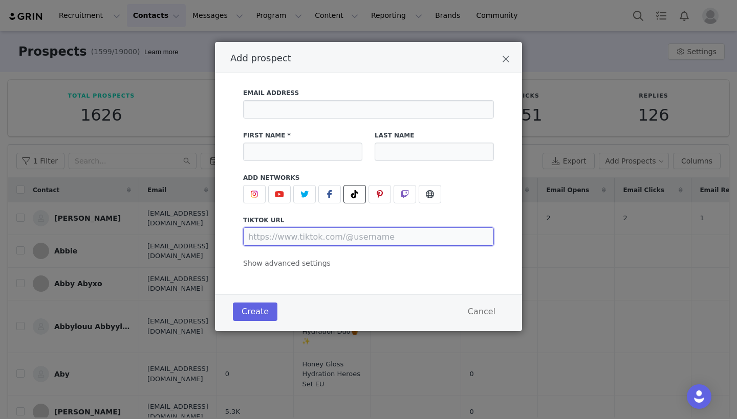
click at [361, 237] on input "Add prospect" at bounding box center [368, 237] width 251 height 18
paste input "https://www.tiktok.com/@audreynugent"
type input "https://www.tiktok.com/@audreynugent"
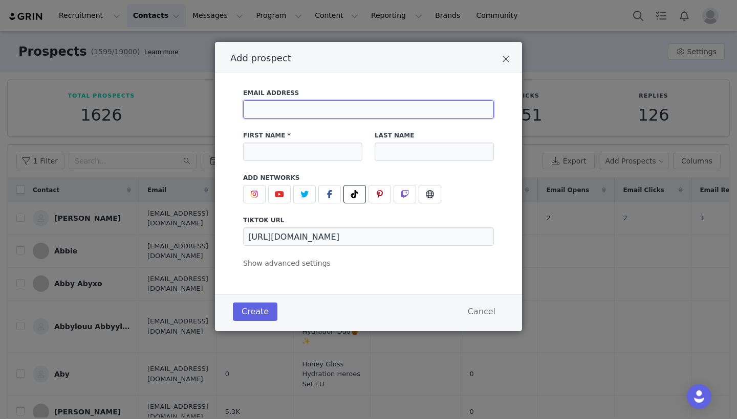
click at [327, 107] on input "Add prospect" at bounding box center [368, 109] width 251 height 18
paste input "audreyynugent@hotmail.com"
type input "audreyynugent@hotmail.com"
click at [318, 159] on input "Add prospect" at bounding box center [302, 152] width 119 height 18
paste input "Audrey"
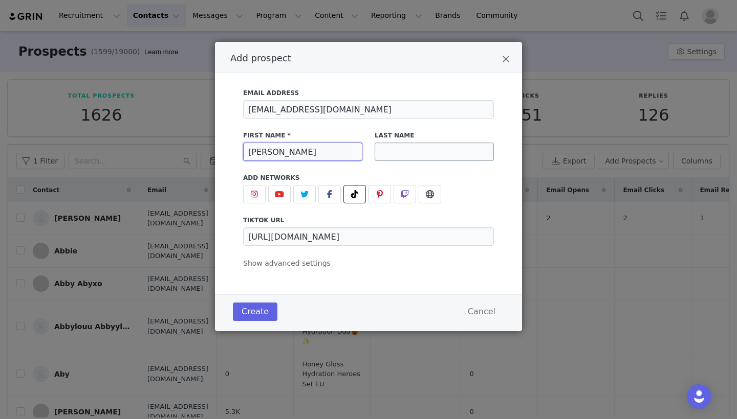
type input "Audrey"
click at [427, 159] on input "Add prospect" at bounding box center [433, 152] width 119 height 18
paste input "Nugent"
type input "Nugent"
click at [254, 318] on button "Create" at bounding box center [255, 312] width 45 height 18
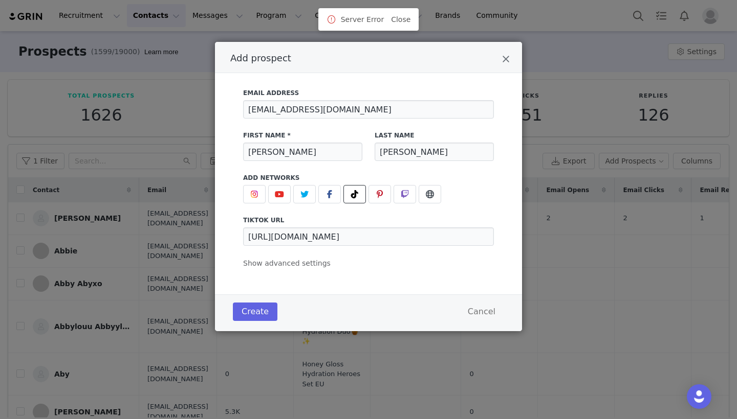
click at [331, 24] on span at bounding box center [331, 19] width 10 height 12
click at [331, 20] on span at bounding box center [331, 19] width 10 height 12
click at [504, 61] on icon "Close" at bounding box center [506, 59] width 8 height 10
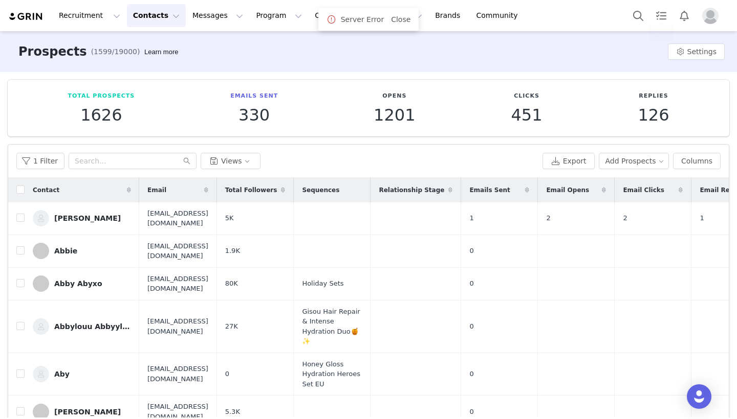
click at [717, 19] on img "Profile" at bounding box center [710, 16] width 16 height 16
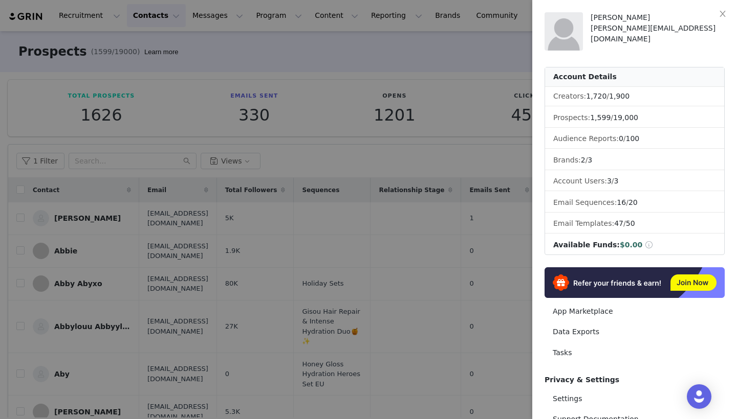
click at [349, 300] on div at bounding box center [368, 209] width 737 height 419
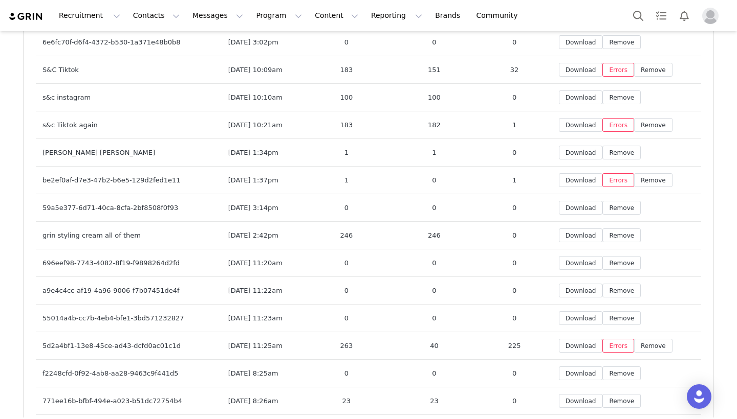
scroll to position [6990, 0]
